Goal: Information Seeking & Learning: Learn about a topic

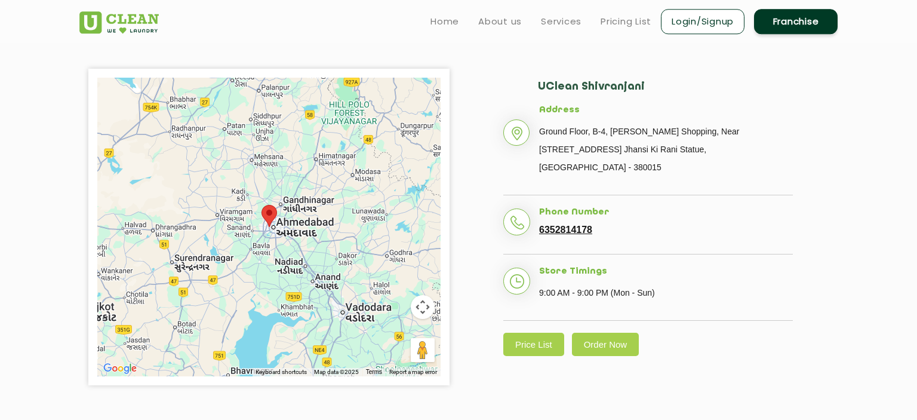
scroll to position [252, 0]
click at [546, 16] on link "Services" at bounding box center [561, 21] width 41 height 14
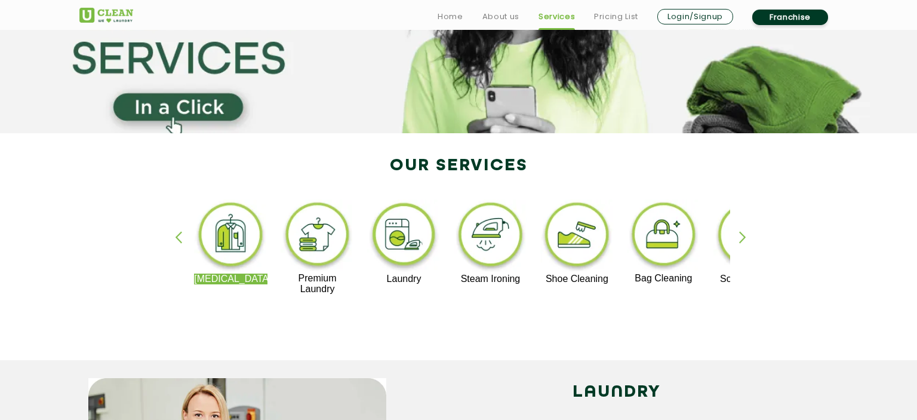
scroll to position [189, 0]
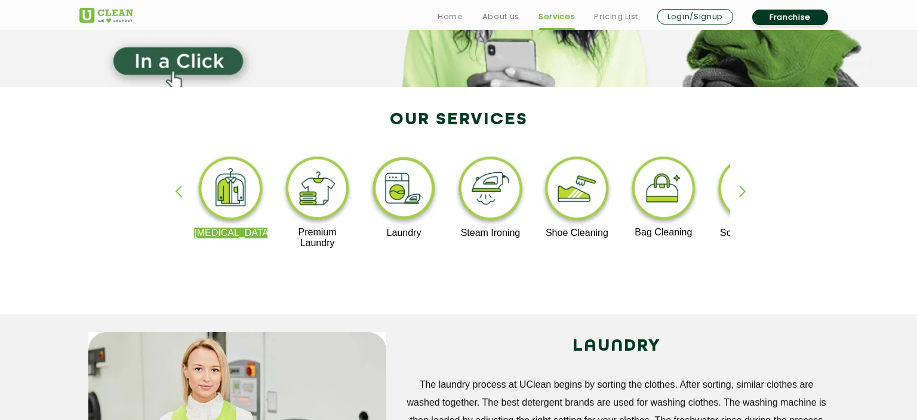
click at [474, 180] on img at bounding box center [490, 190] width 73 height 74
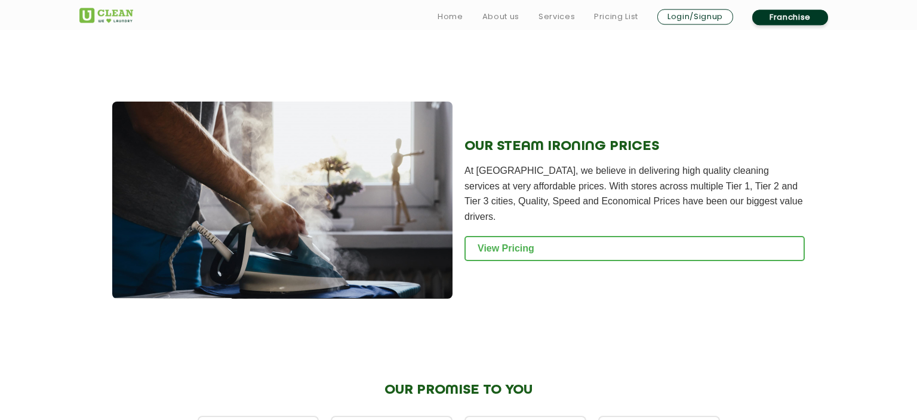
scroll to position [1450, 0]
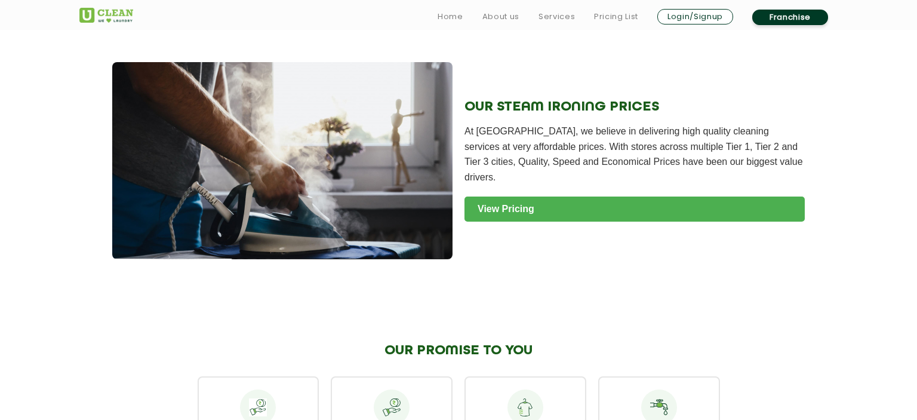
click at [490, 196] on link "View Pricing" at bounding box center [635, 208] width 340 height 25
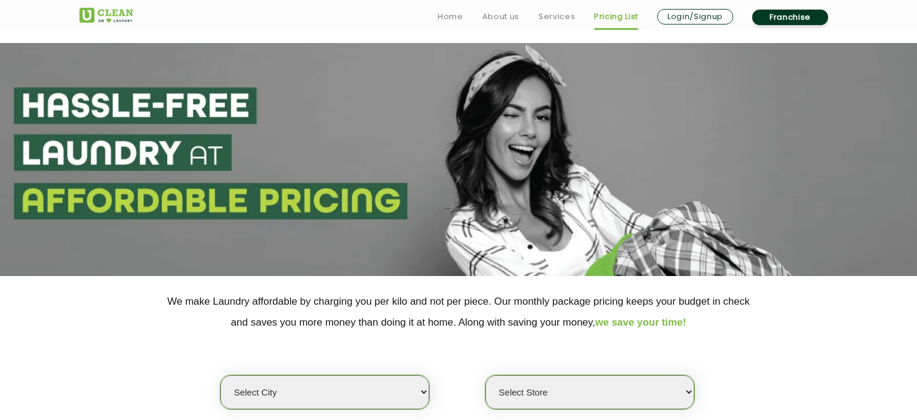
scroll to position [189, 0]
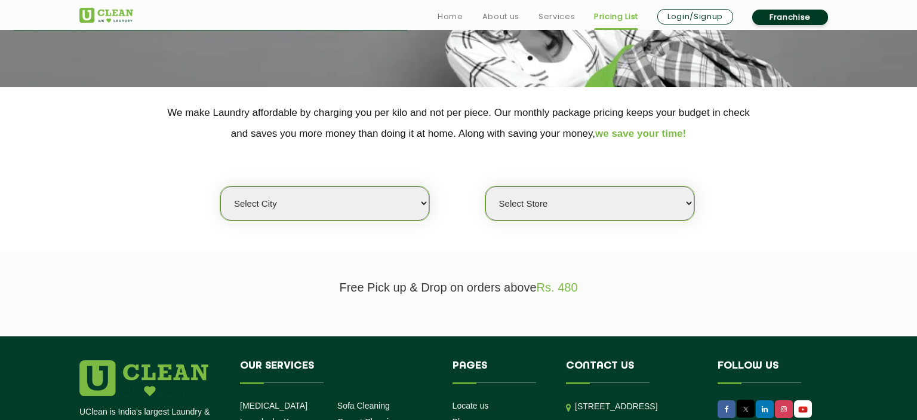
select select "12"
click option "[GEOGRAPHIC_DATA]" at bounding box center [0, 0] width 0 height 0
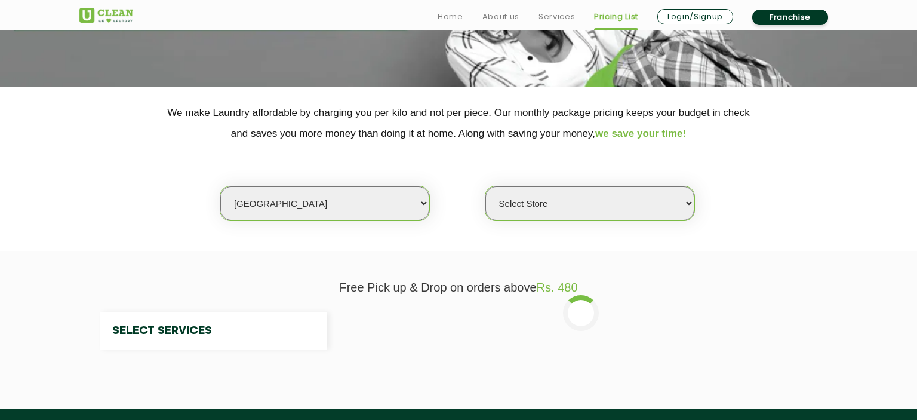
click at [564, 198] on select "Select Store" at bounding box center [589, 203] width 209 height 34
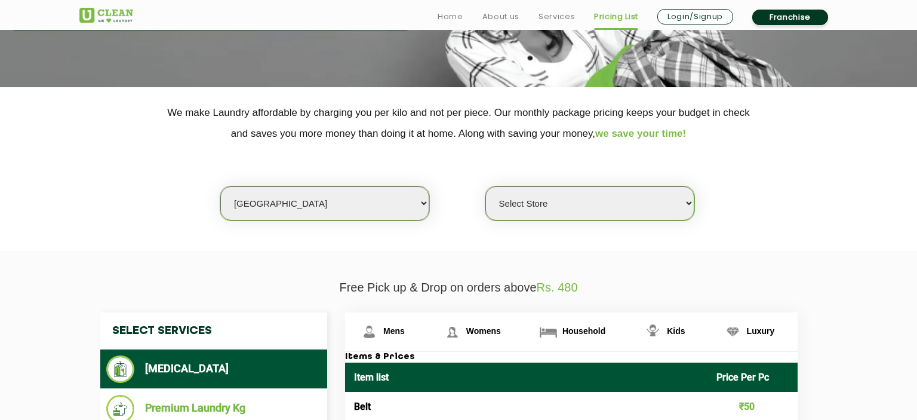
select select "25"
click option "UClean Shivranjani" at bounding box center [0, 0] width 0 height 0
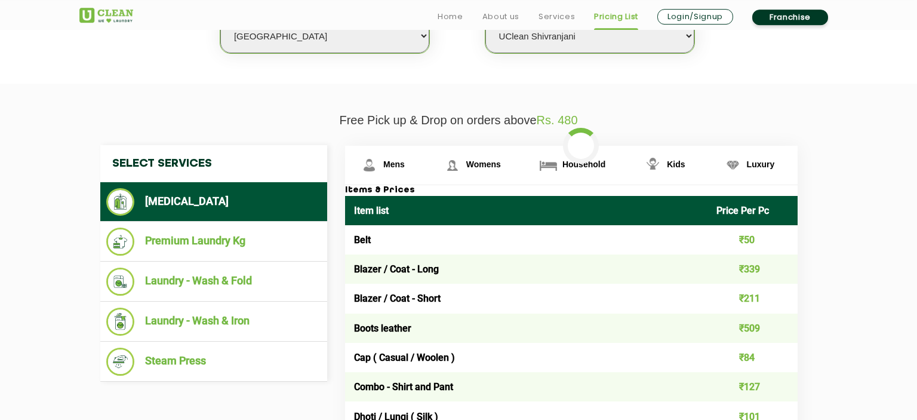
scroll to position [378, 0]
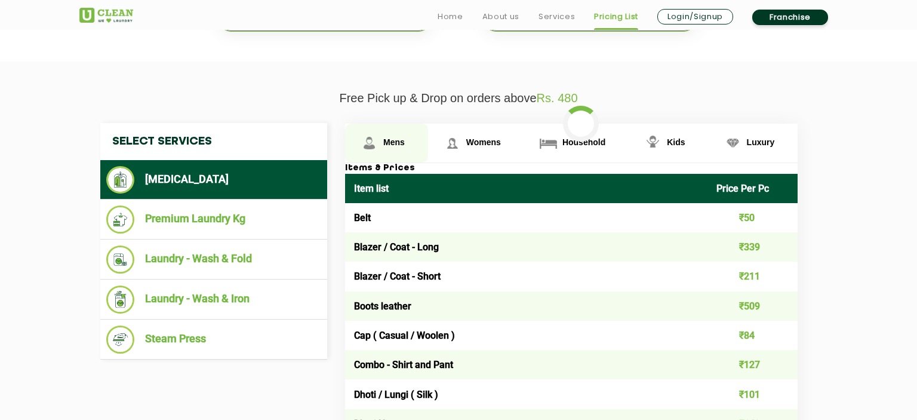
click at [406, 130] on link "Mens" at bounding box center [386, 143] width 83 height 39
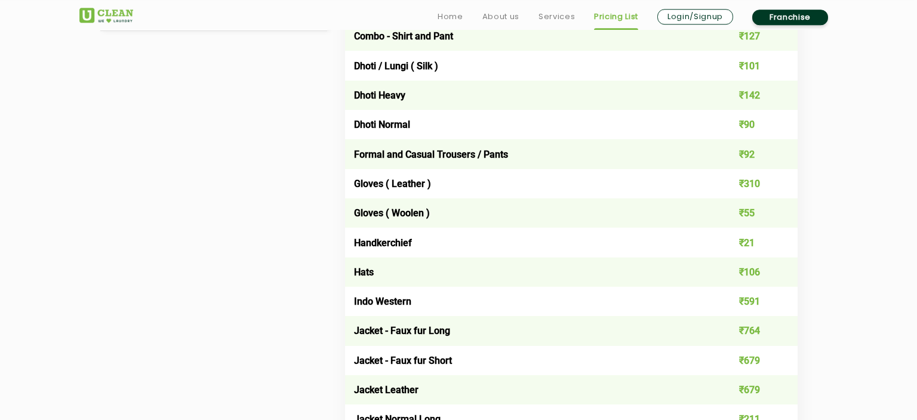
scroll to position [756, 0]
